Goal: Find contact information: Find contact information

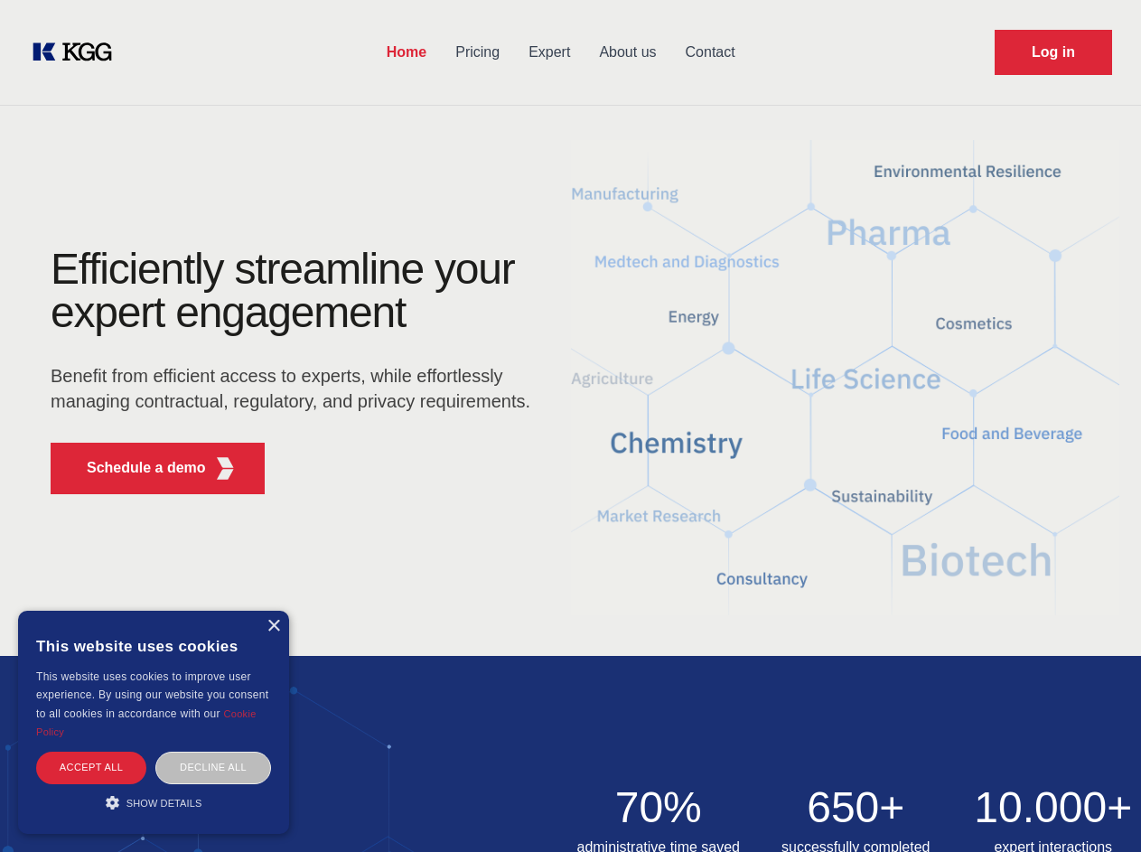
click at [570, 425] on div "Efficiently streamline your expert engagement Benefit from efficient access to …" at bounding box center [296, 377] width 549 height 261
click at [135, 468] on p "Schedule a demo" at bounding box center [146, 468] width 119 height 22
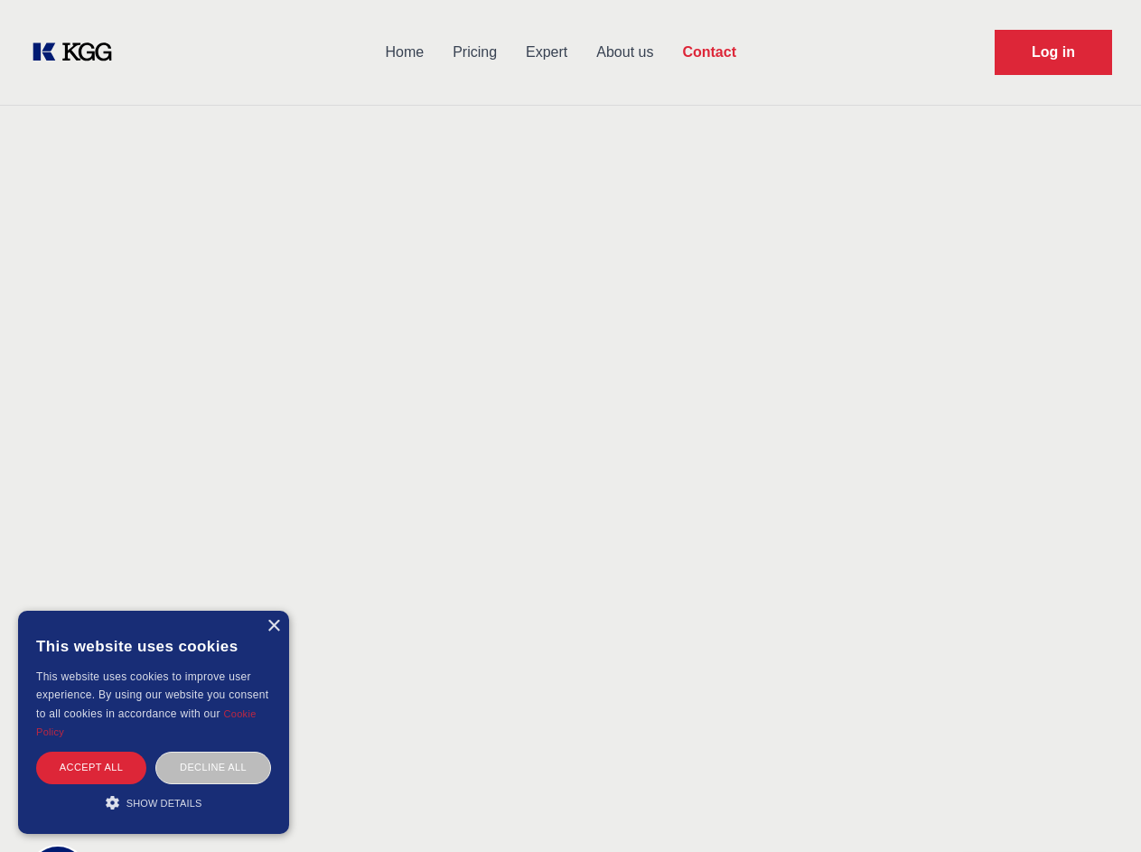
click at [273, 626] on div "× This website uses cookies This website uses cookies to improve user experienc…" at bounding box center [153, 721] width 271 height 223
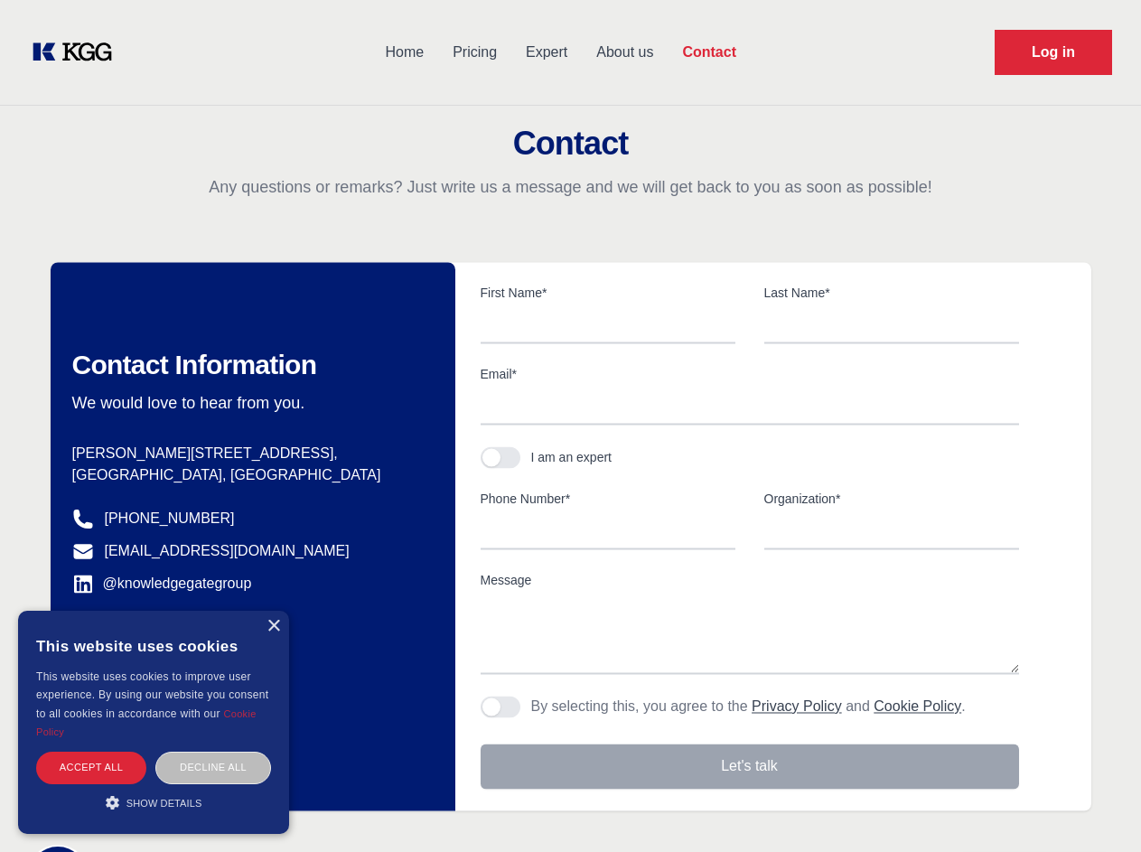
click at [91, 767] on div "Accept all" at bounding box center [91, 767] width 110 height 32
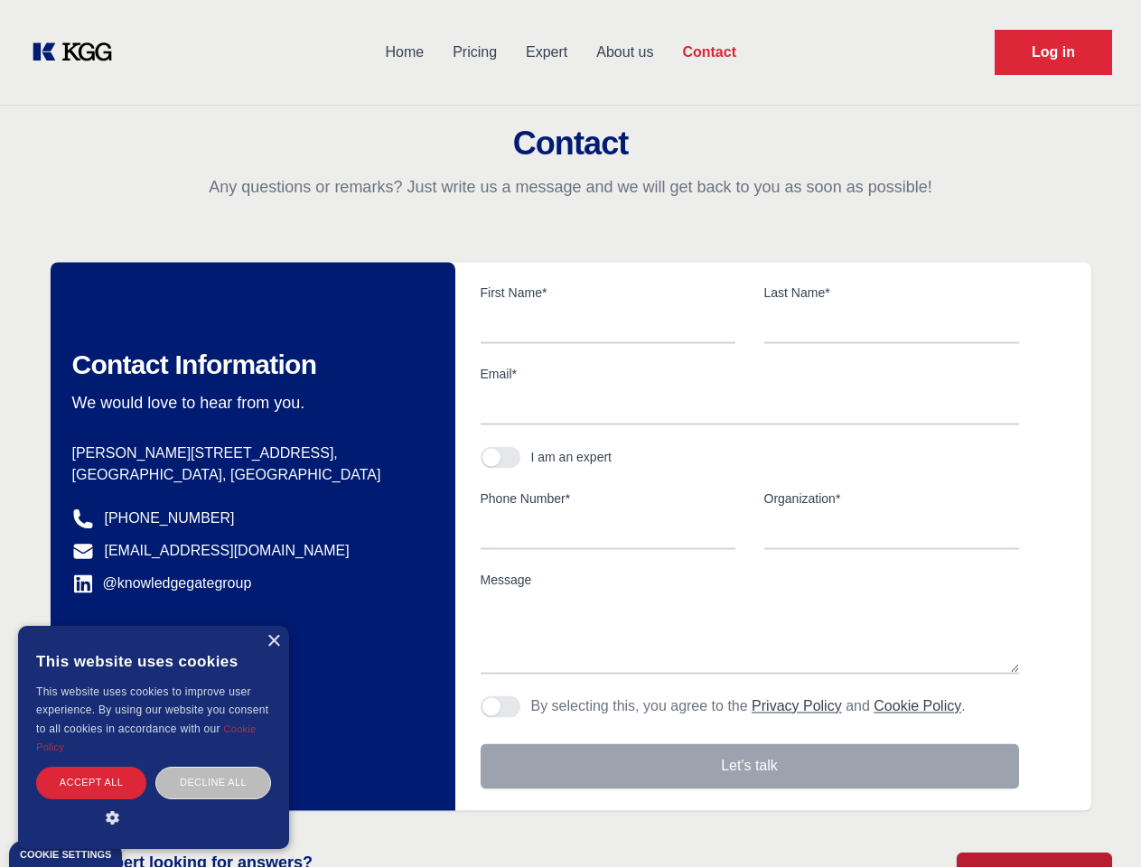
click at [213, 767] on div "Decline all" at bounding box center [213, 783] width 116 height 32
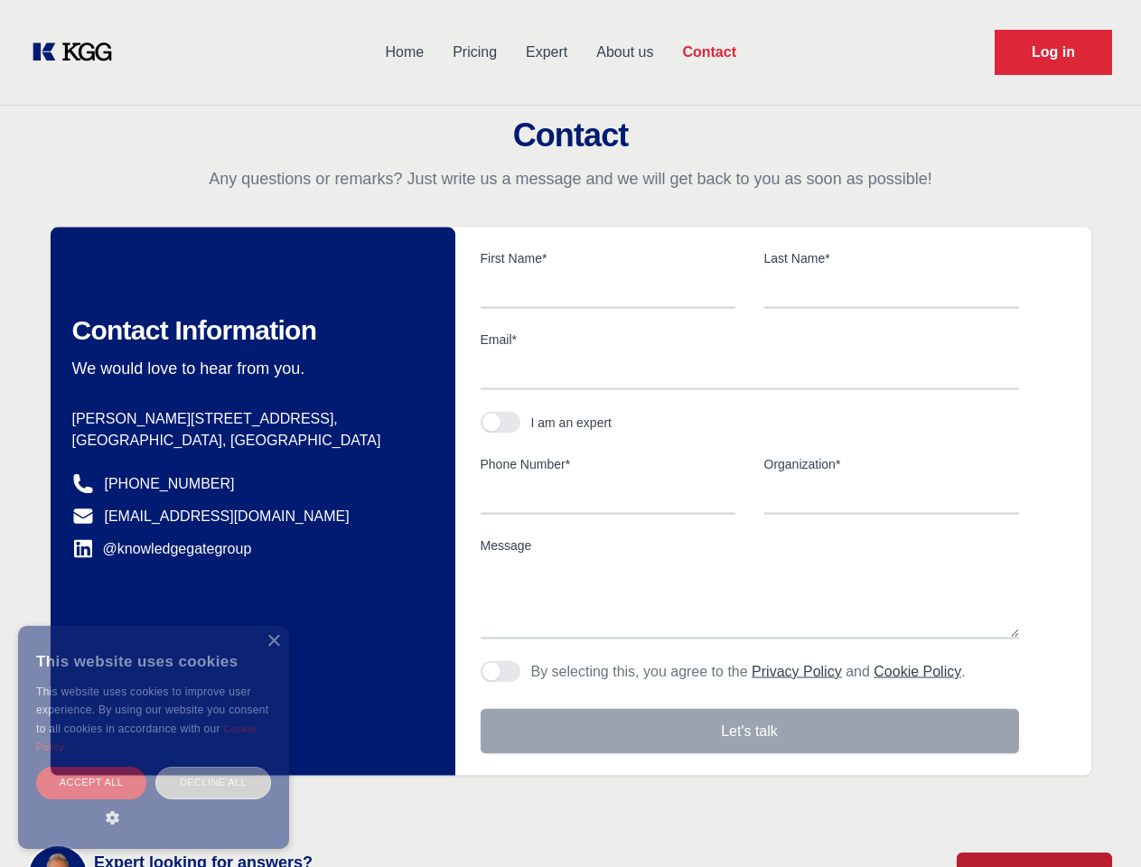
click at [154, 802] on main "Contact Any questions or remarks? Just write us a message and we will get back …" at bounding box center [570, 470] width 1141 height 940
